Goal: Task Accomplishment & Management: Use online tool/utility

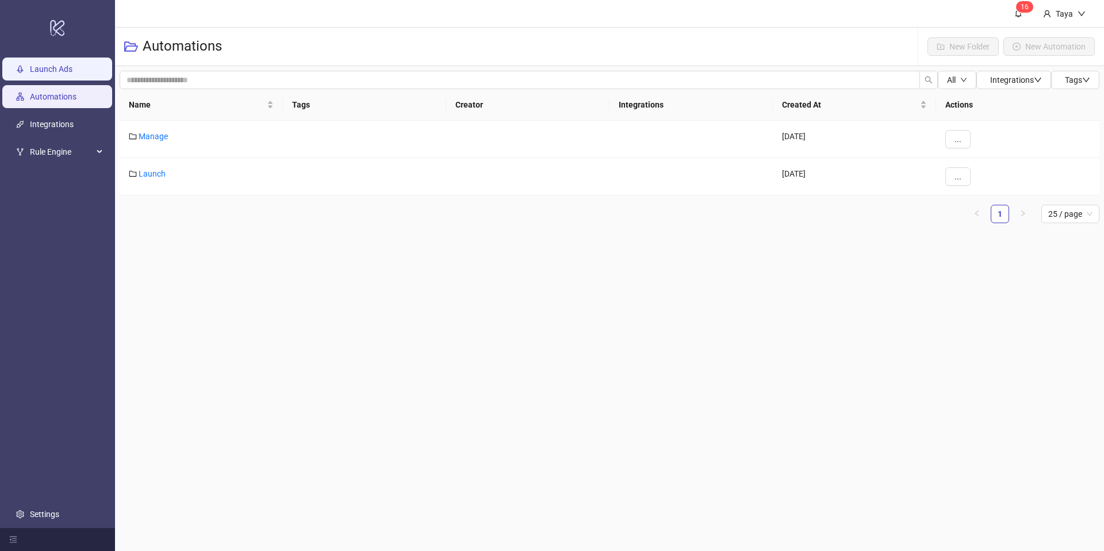
click at [43, 67] on link "Launch Ads" at bounding box center [51, 68] width 43 height 9
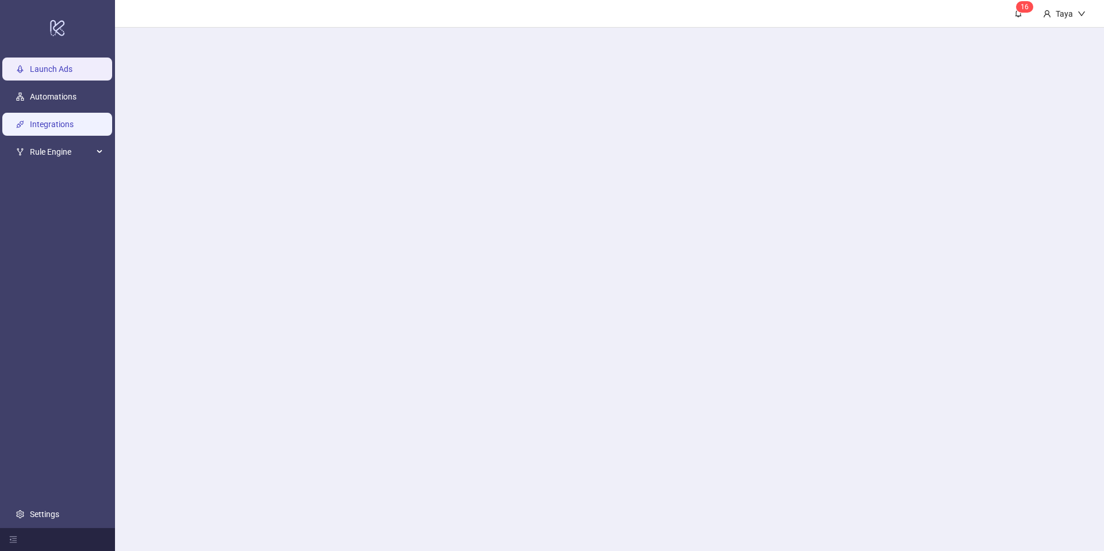
click at [49, 122] on link "Integrations" at bounding box center [52, 124] width 44 height 9
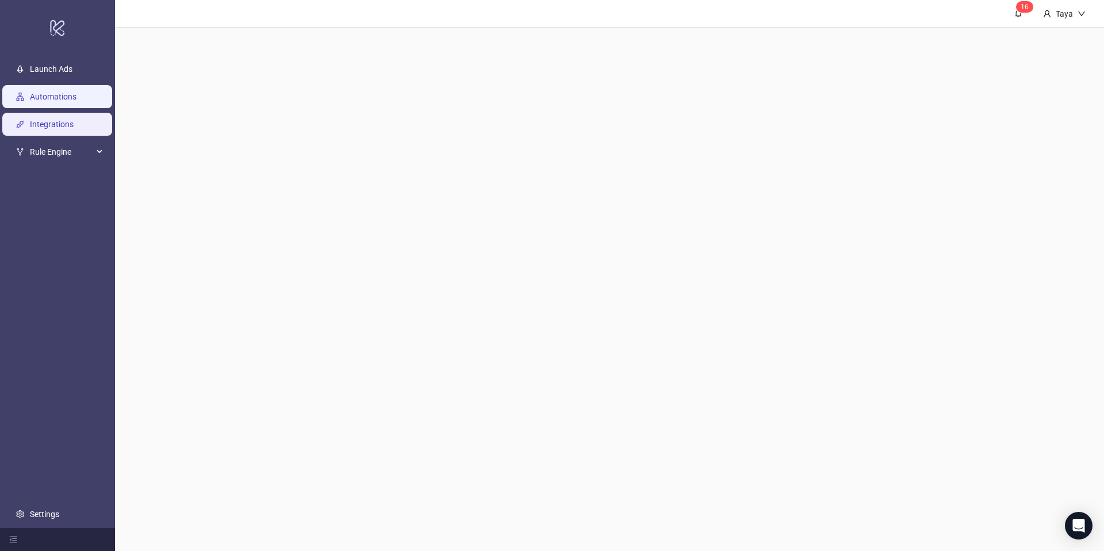
click at [56, 95] on link "Automations" at bounding box center [53, 96] width 47 height 9
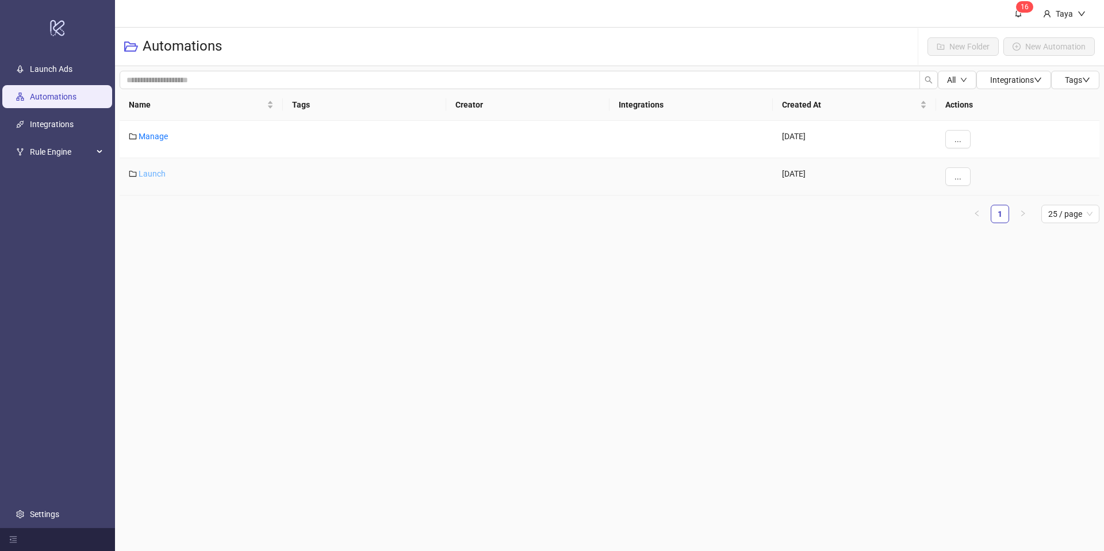
click at [153, 171] on link "Launch" at bounding box center [152, 173] width 27 height 9
